Goal: Transaction & Acquisition: Purchase product/service

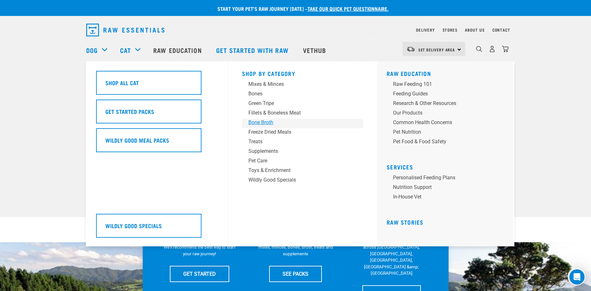
click at [270, 120] on div "Bone Broth" at bounding box center [299, 123] width 100 height 8
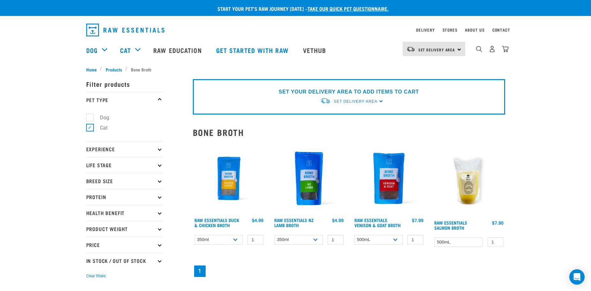
click at [372, 189] on img at bounding box center [389, 179] width 73 height 73
click at [387, 181] on img at bounding box center [389, 179] width 73 height 73
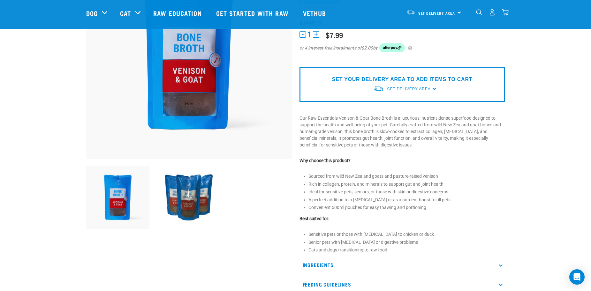
scroll to position [32, 0]
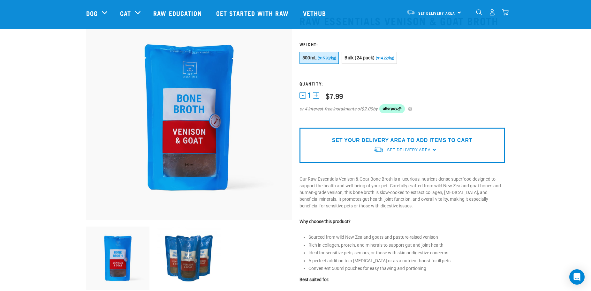
click at [211, 262] on img at bounding box center [189, 259] width 64 height 64
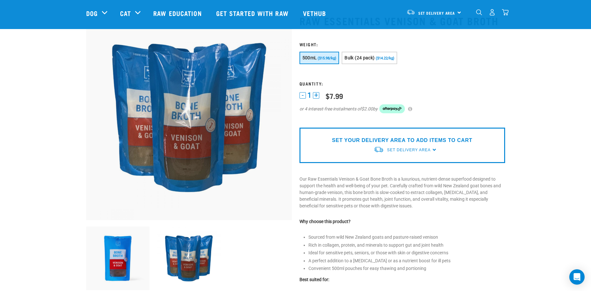
click at [115, 253] on img at bounding box center [118, 259] width 64 height 64
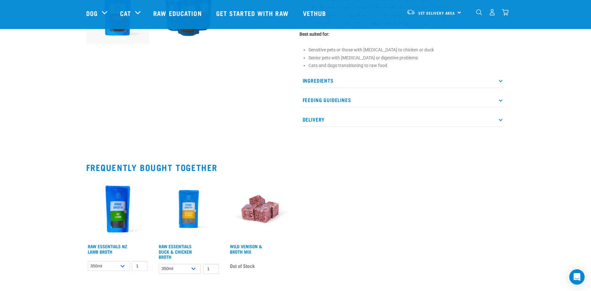
scroll to position [288, 0]
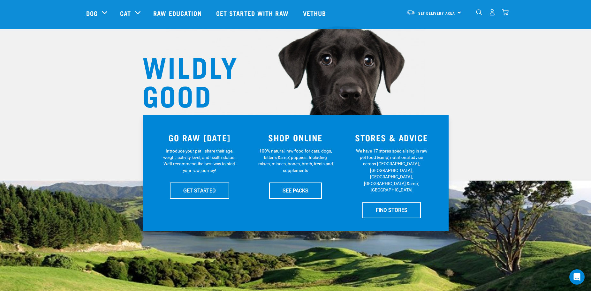
scroll to position [96, 0]
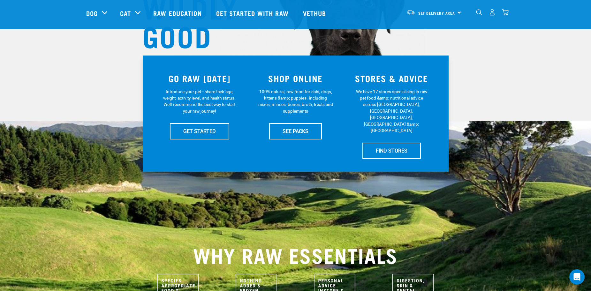
drag, startPoint x: 232, startPoint y: 92, endPoint x: 228, endPoint y: 97, distance: 6.1
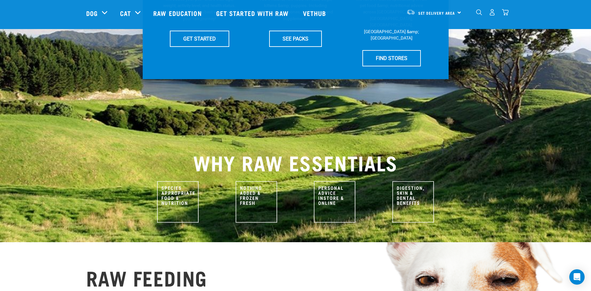
scroll to position [192, 0]
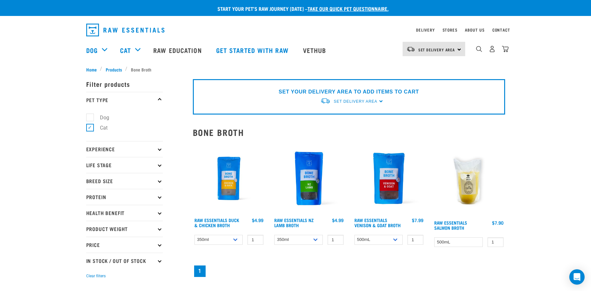
click at [241, 174] on img at bounding box center [229, 179] width 73 height 73
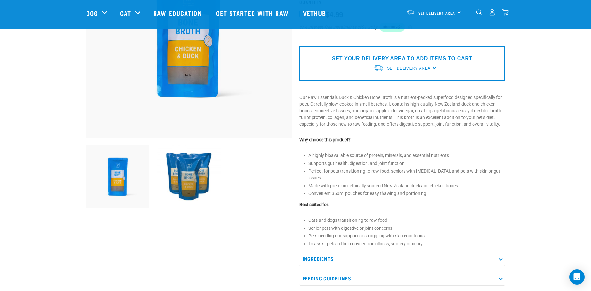
scroll to position [128, 0]
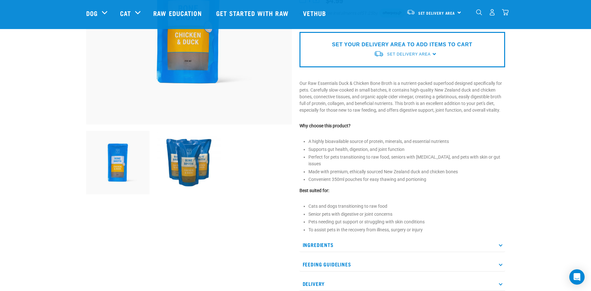
click at [194, 164] on img at bounding box center [189, 163] width 64 height 64
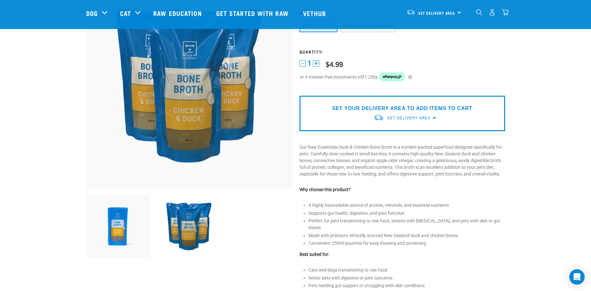
scroll to position [32, 0]
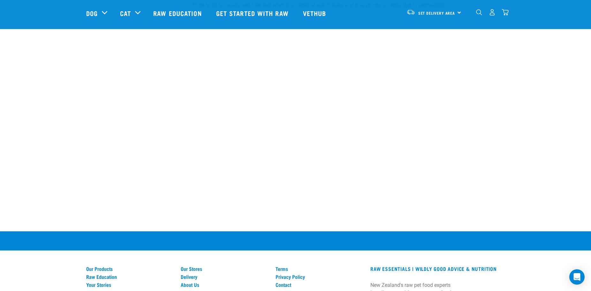
scroll to position [296, 0]
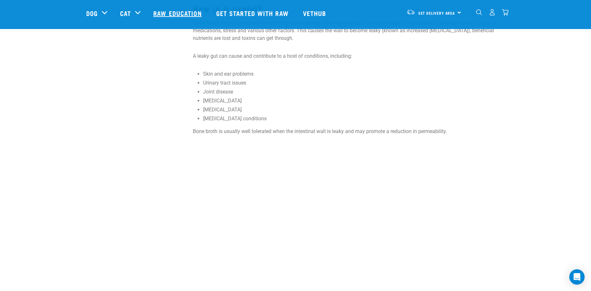
click at [162, 8] on link "Raw Education" at bounding box center [178, 13] width 63 height 26
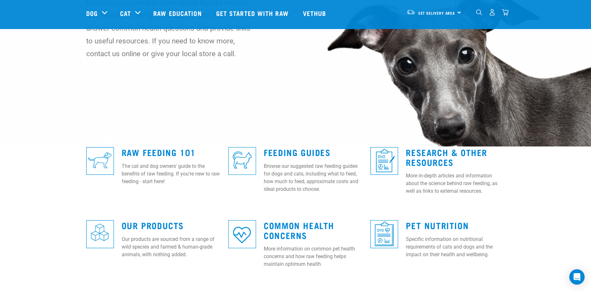
scroll to position [96, 0]
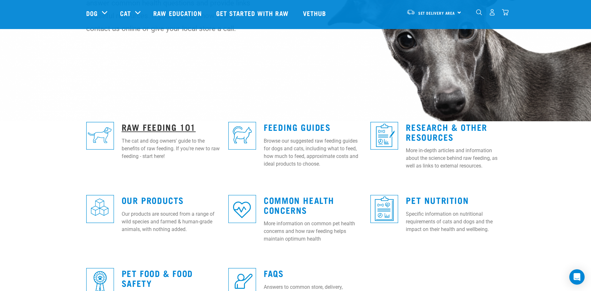
click at [149, 129] on link "Raw Feeding 101" at bounding box center [159, 127] width 74 height 5
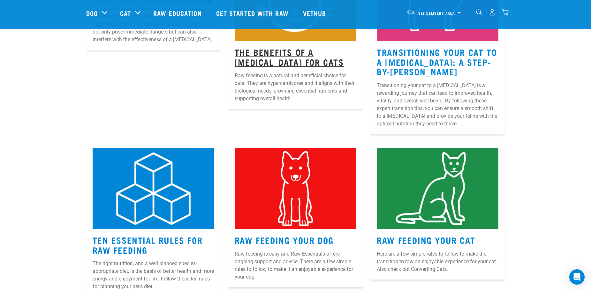
scroll to position [192, 0]
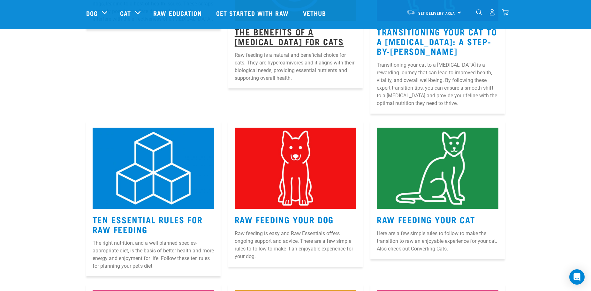
click at [270, 38] on link "The Benefits Of A [MEDICAL_DATA] For Cats" at bounding box center [289, 36] width 109 height 15
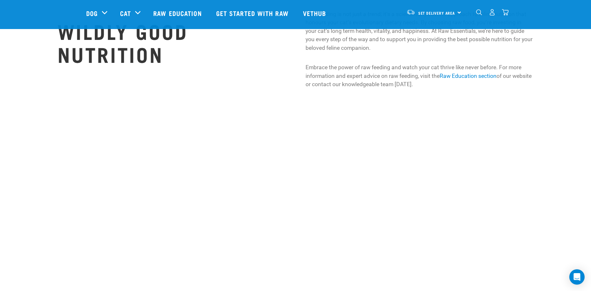
scroll to position [1150, 0]
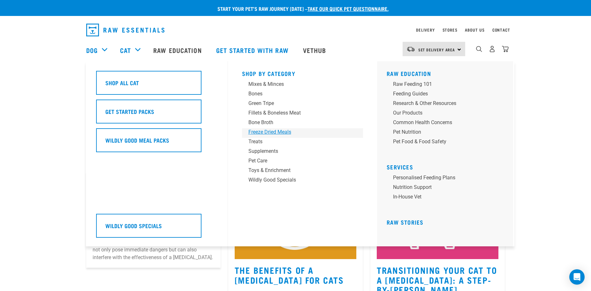
click at [275, 131] on div "Freeze Dried Meals" at bounding box center [299, 132] width 100 height 8
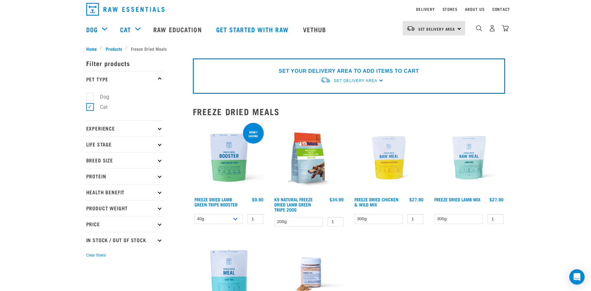
scroll to position [32, 0]
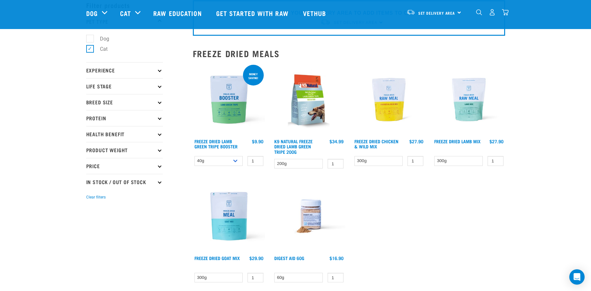
click at [222, 168] on div "Money saving! Freeze Dried Lamb Green Tripe Booster 1 0 100 0 100" at bounding box center [229, 118] width 80 height 117
click at [220, 164] on select "40g 200g" at bounding box center [219, 161] width 49 height 10
click at [195, 156] on select "40g 200g" at bounding box center [219, 161] width 49 height 10
click at [236, 121] on img at bounding box center [229, 100] width 73 height 73
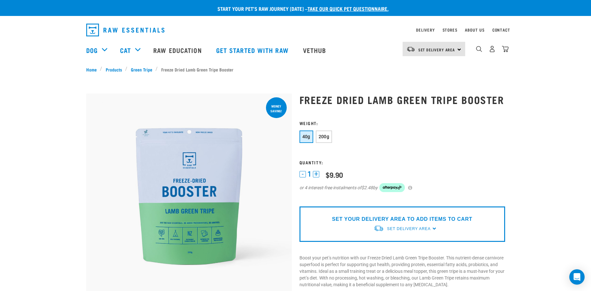
click at [236, 121] on img at bounding box center [189, 197] width 206 height 206
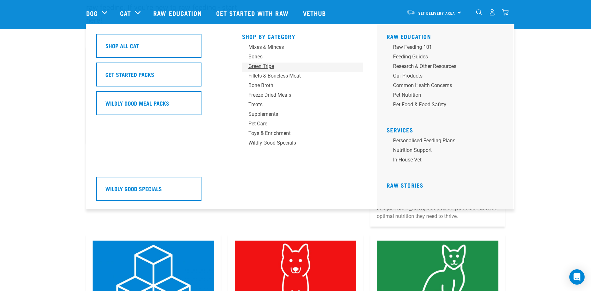
click at [265, 64] on div "Green Tripe" at bounding box center [299, 67] width 100 height 8
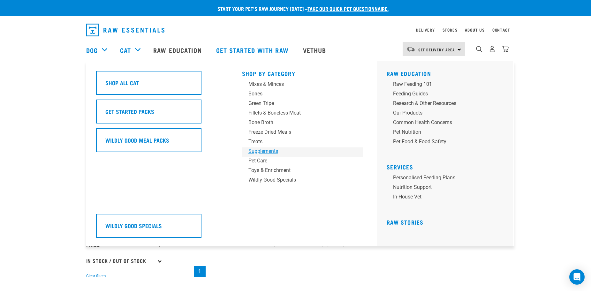
click at [275, 148] on div "Supplements" at bounding box center [299, 152] width 100 height 8
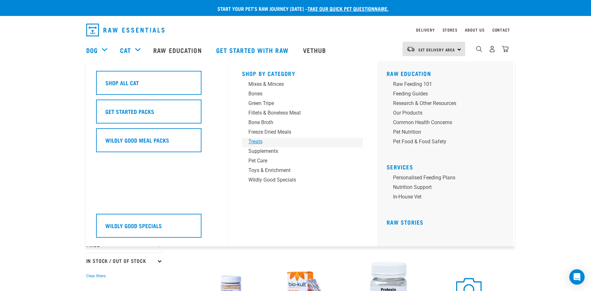
click at [264, 140] on div "Treats" at bounding box center [299, 142] width 100 height 8
click at [258, 140] on div "Treats" at bounding box center [299, 142] width 100 height 8
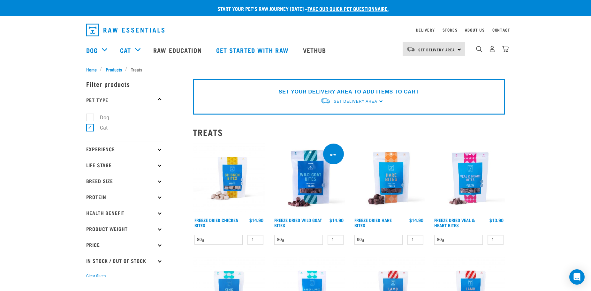
click at [459, 178] on img at bounding box center [469, 179] width 73 height 73
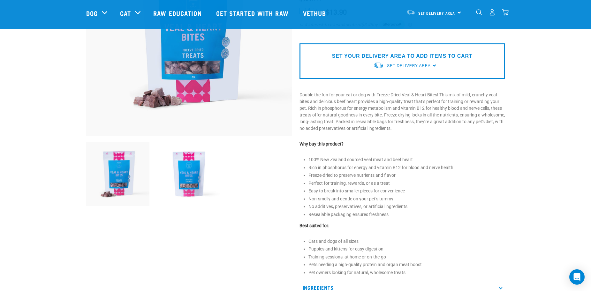
scroll to position [128, 0]
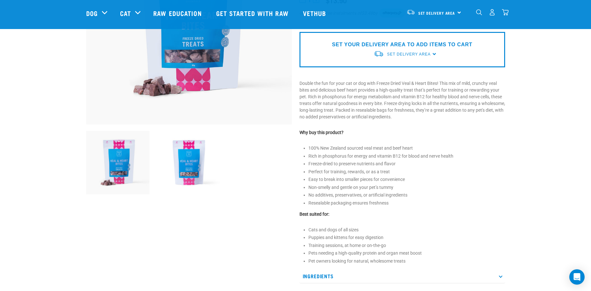
click at [200, 156] on img at bounding box center [189, 163] width 64 height 64
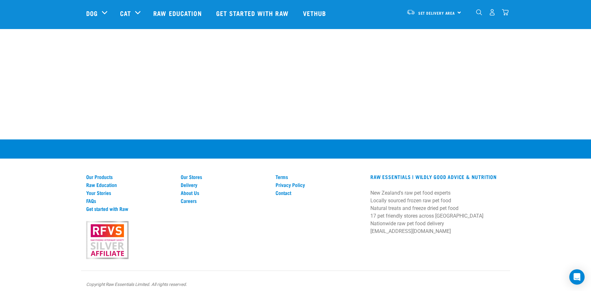
scroll to position [687, 0]
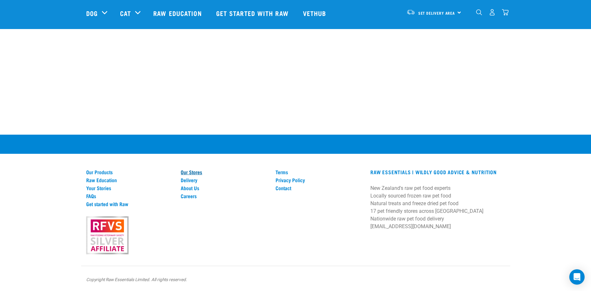
click at [184, 174] on link "Our Stores" at bounding box center [224, 172] width 87 height 6
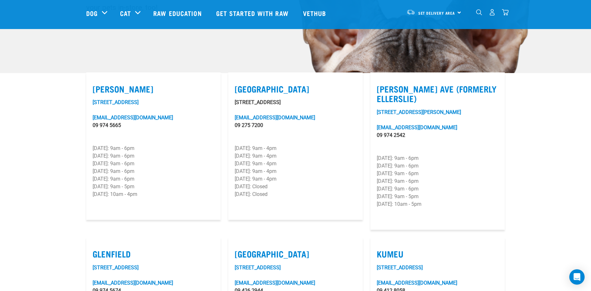
scroll to position [160, 0]
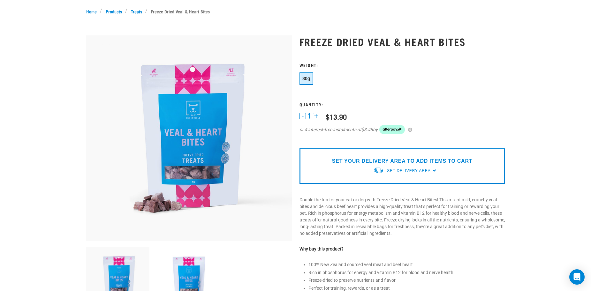
scroll to position [9, 0]
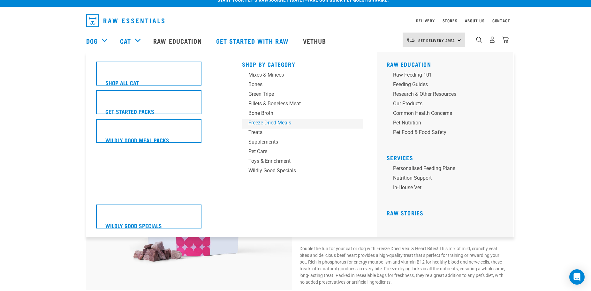
click at [262, 120] on div "Freeze Dried Meals" at bounding box center [299, 123] width 100 height 8
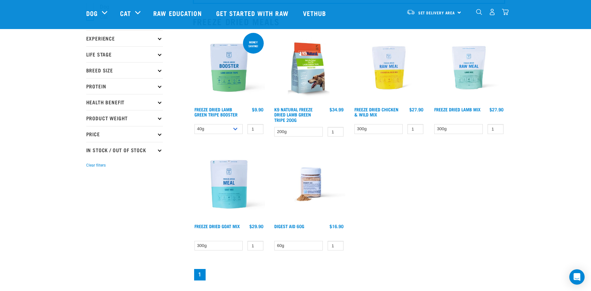
scroll to position [32, 0]
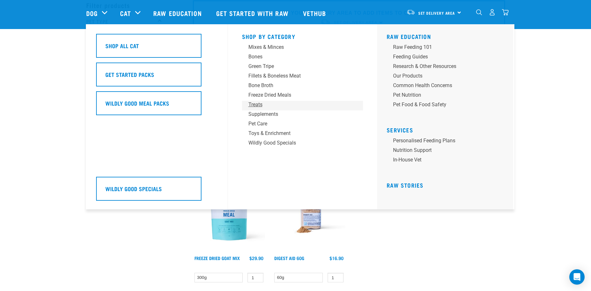
click at [265, 106] on div "Treats" at bounding box center [299, 105] width 100 height 8
click at [264, 104] on div "Treats" at bounding box center [299, 105] width 100 height 8
click at [261, 105] on div "Treats" at bounding box center [299, 105] width 100 height 8
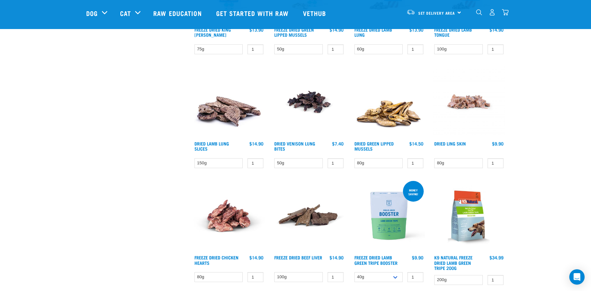
scroll to position [256, 0]
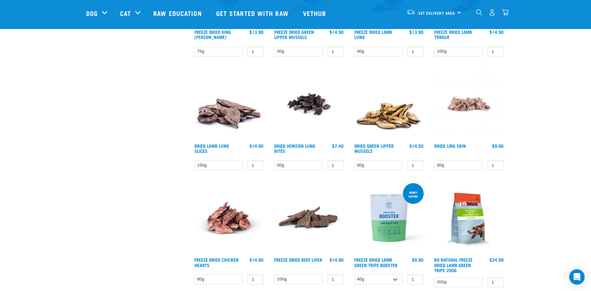
click at [225, 212] on img at bounding box center [229, 218] width 73 height 73
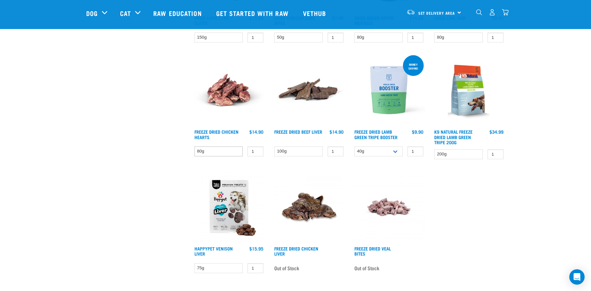
scroll to position [383, 0]
click at [226, 111] on img at bounding box center [229, 90] width 73 height 73
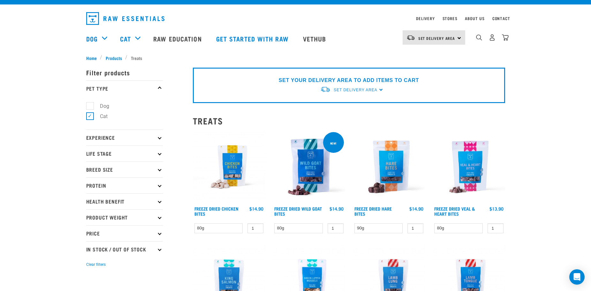
scroll to position [0, 0]
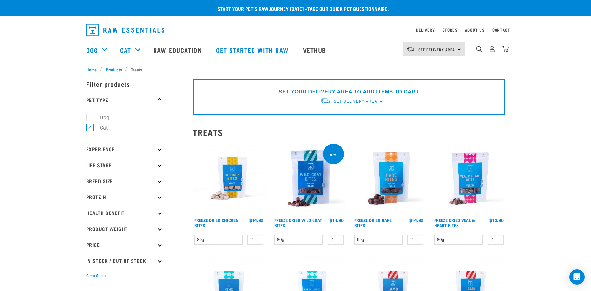
click at [455, 172] on img at bounding box center [469, 179] width 73 height 73
click at [471, 220] on link "Freeze Dried Veal & Heart Bites" at bounding box center [455, 222] width 41 height 7
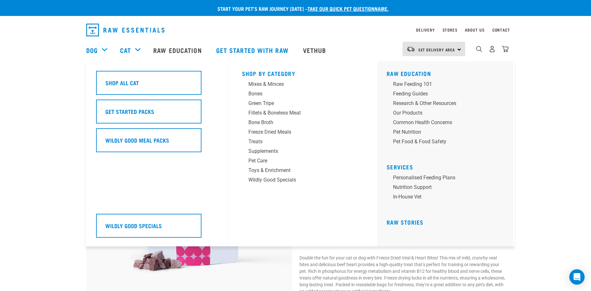
click at [278, 80] on div "Shop By Category Mixes & Minces Bones Green Tripe Treats" at bounding box center [302, 153] width 129 height 185
click at [277, 82] on div "Mixes & Minces" at bounding box center [299, 85] width 100 height 8
click at [277, 84] on div "Mixes & Minces" at bounding box center [299, 85] width 100 height 8
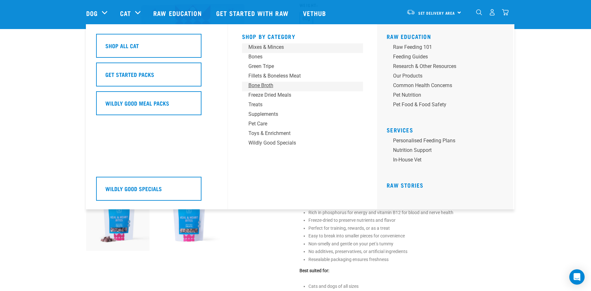
scroll to position [96, 0]
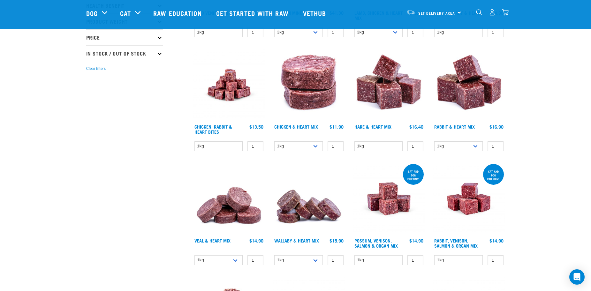
scroll to position [32, 0]
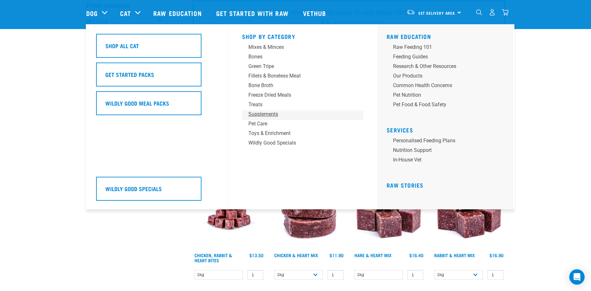
click at [271, 114] on div "Supplements" at bounding box center [299, 115] width 100 height 8
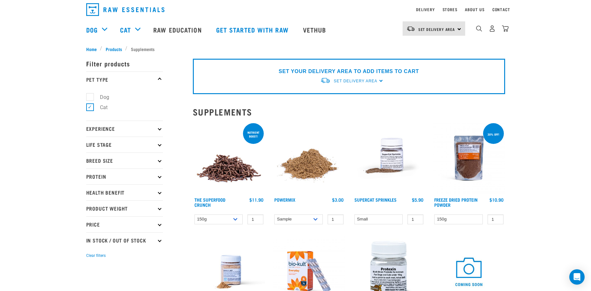
scroll to position [32, 0]
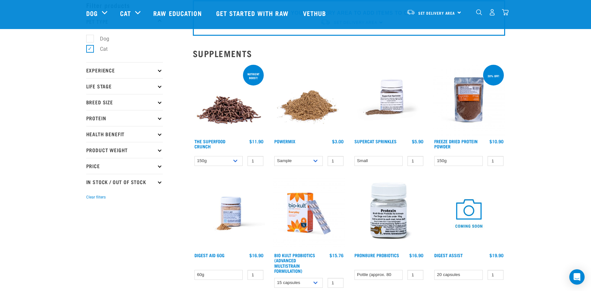
click at [330, 117] on img at bounding box center [309, 100] width 73 height 73
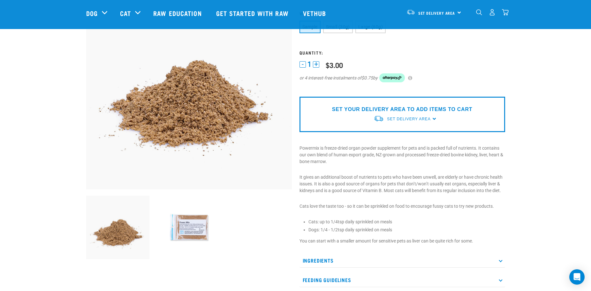
scroll to position [64, 0]
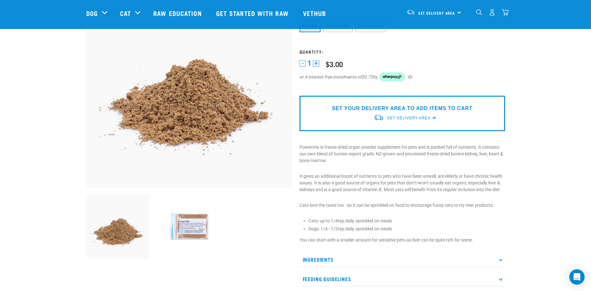
click at [179, 225] on img at bounding box center [189, 227] width 64 height 64
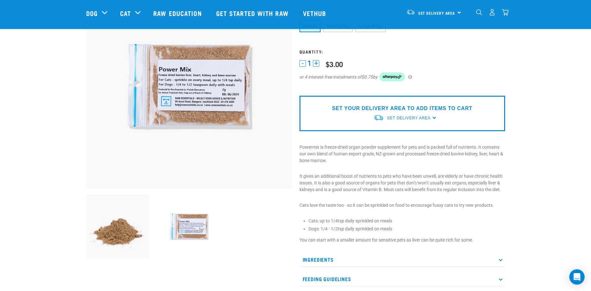
click at [130, 221] on img at bounding box center [118, 227] width 64 height 64
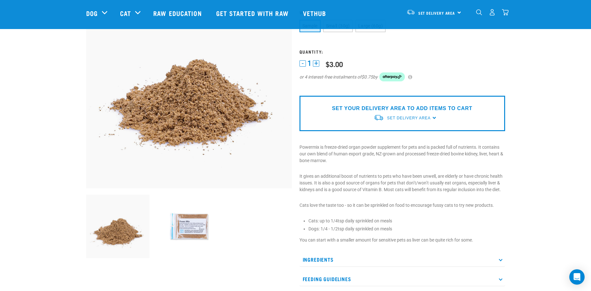
click at [187, 234] on img at bounding box center [189, 227] width 64 height 64
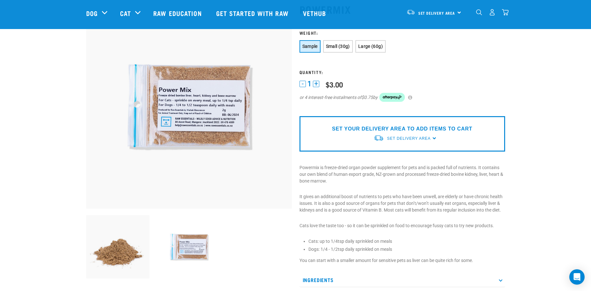
scroll to position [32, 0]
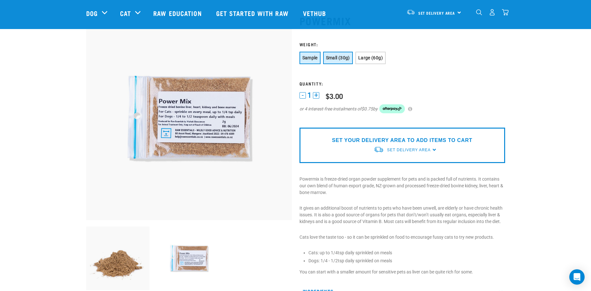
click at [344, 55] on button "Small (30g)" at bounding box center [338, 58] width 30 height 12
click at [363, 55] on span "Large (60g)" at bounding box center [371, 57] width 25 height 5
click at [316, 57] on span "Sample" at bounding box center [310, 57] width 15 height 5
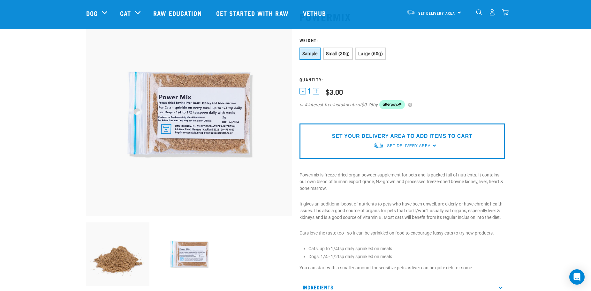
scroll to position [0, 0]
